Goal: Find specific page/section: Find specific page/section

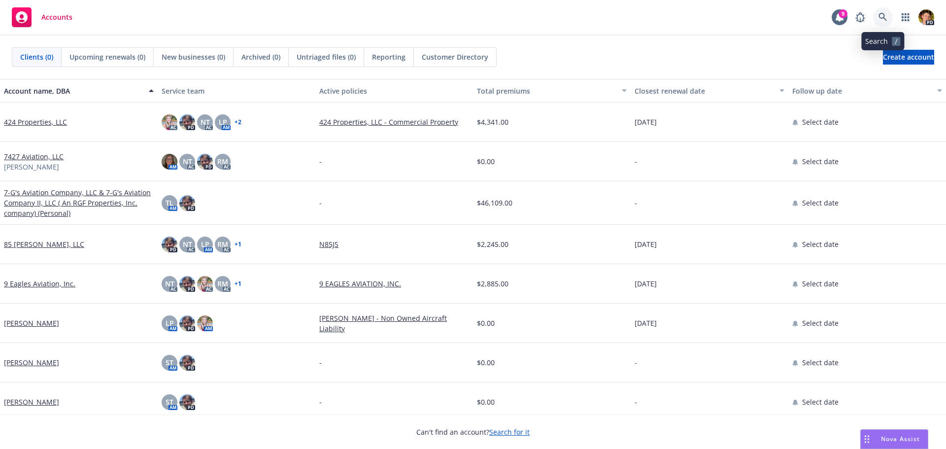
click at [885, 13] on icon at bounding box center [882, 17] width 9 height 9
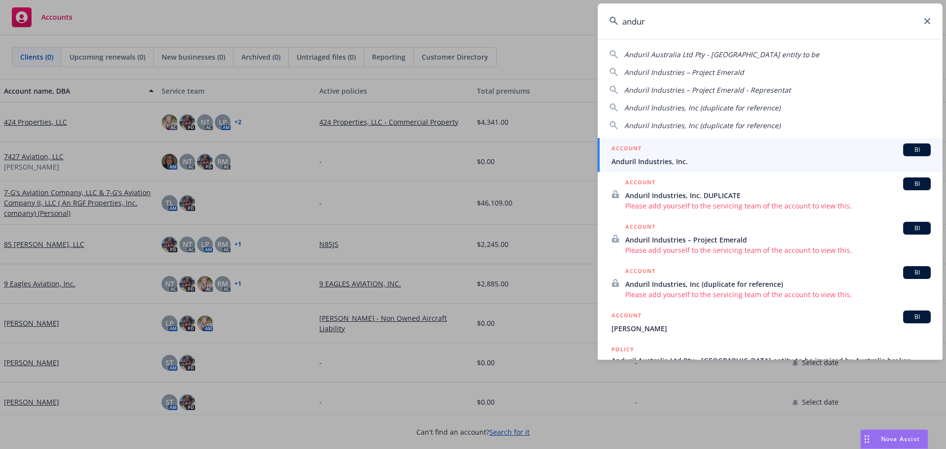
type input "andur"
click at [679, 150] on div "ACCOUNT BI" at bounding box center [770, 149] width 319 height 13
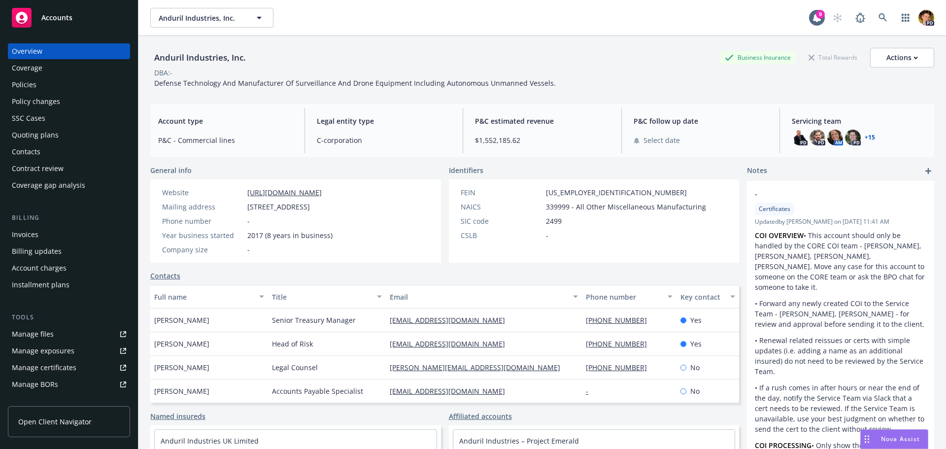
click at [50, 90] on div "Policies" at bounding box center [69, 85] width 114 height 16
